Goal: Use online tool/utility: Utilize a website feature to perform a specific function

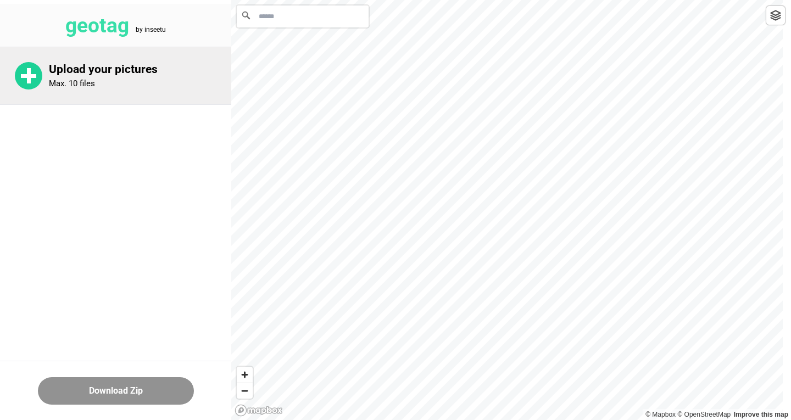
click at [36, 81] on circle at bounding box center [28, 75] width 27 height 27
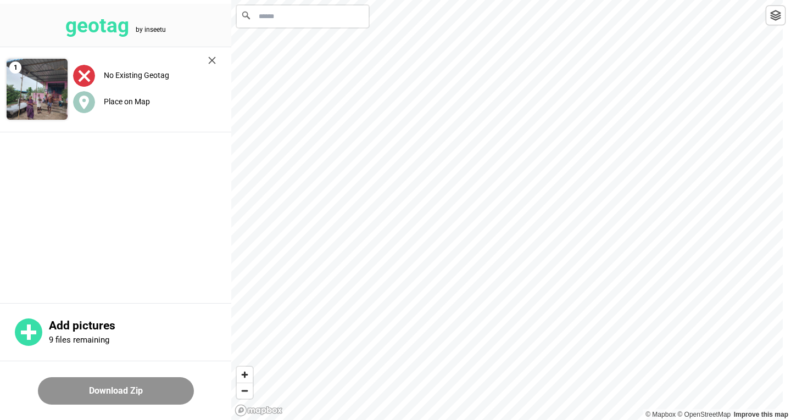
click at [782, 13] on div at bounding box center [775, 15] width 20 height 20
click at [80, 97] on circle at bounding box center [84, 102] width 22 height 22
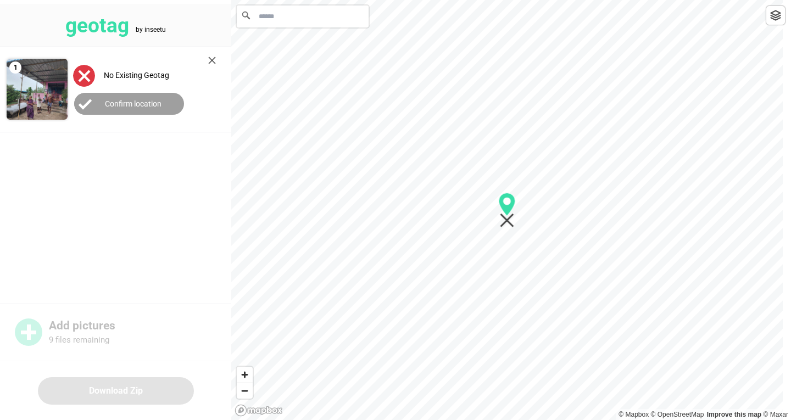
click at [82, 99] on circle at bounding box center [85, 104] width 22 height 22
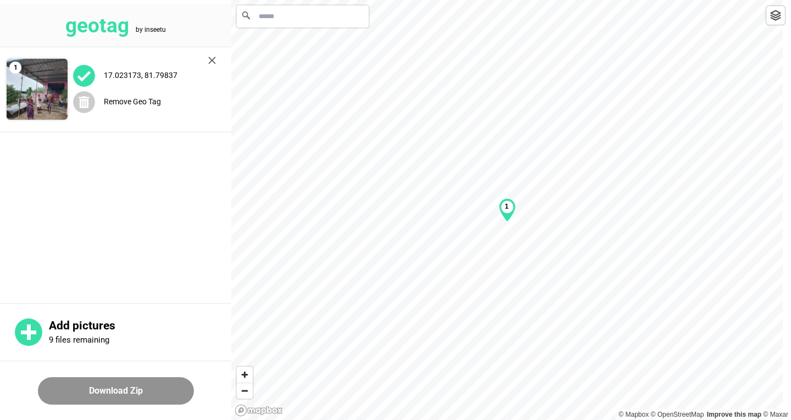
click at [82, 99] on icon at bounding box center [84, 102] width 10 height 12
click at [774, 12] on img at bounding box center [775, 15] width 11 height 11
click at [429, 0] on html "geotag by inseetu 1 No Existing Geotag Place on Map Add pictures 9 files remain…" at bounding box center [395, 0] width 791 height 0
click at [775, 20] on img at bounding box center [775, 15] width 11 height 11
click at [121, 98] on label "Place on Map" at bounding box center [127, 101] width 46 height 9
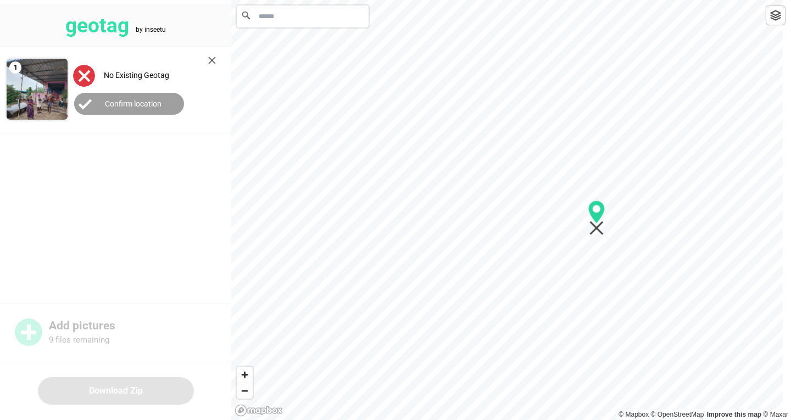
click at [594, 0] on div at bounding box center [511, 0] width 560 height 0
click at [113, 104] on label "Confirm location" at bounding box center [133, 103] width 57 height 9
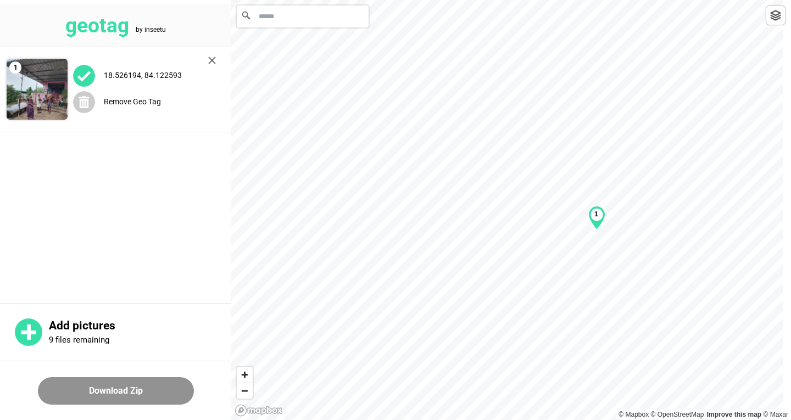
click at [128, 390] on button "Download Zip" at bounding box center [116, 390] width 156 height 27
